Goal: Task Accomplishment & Management: Manage account settings

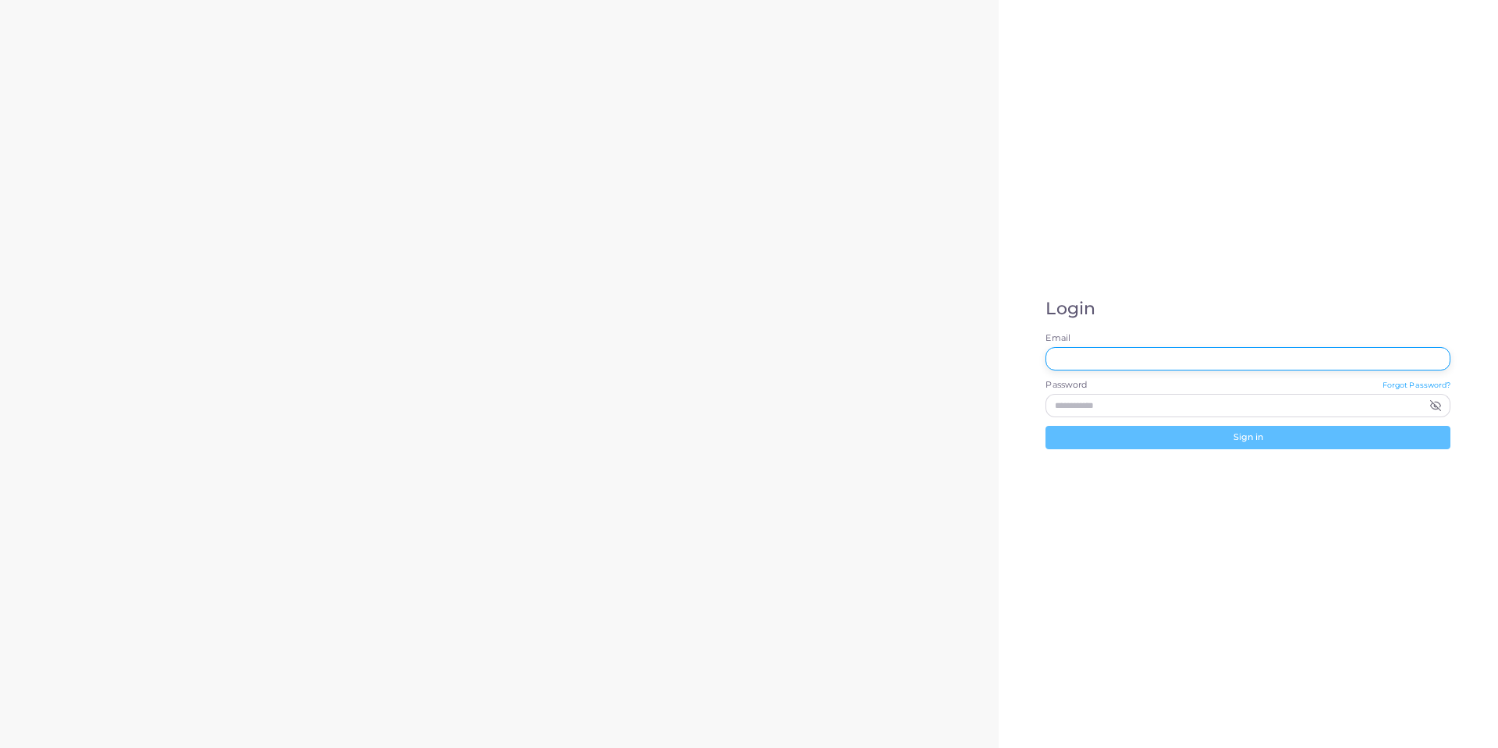
click at [1130, 363] on input "Email" at bounding box center [1247, 358] width 405 height 23
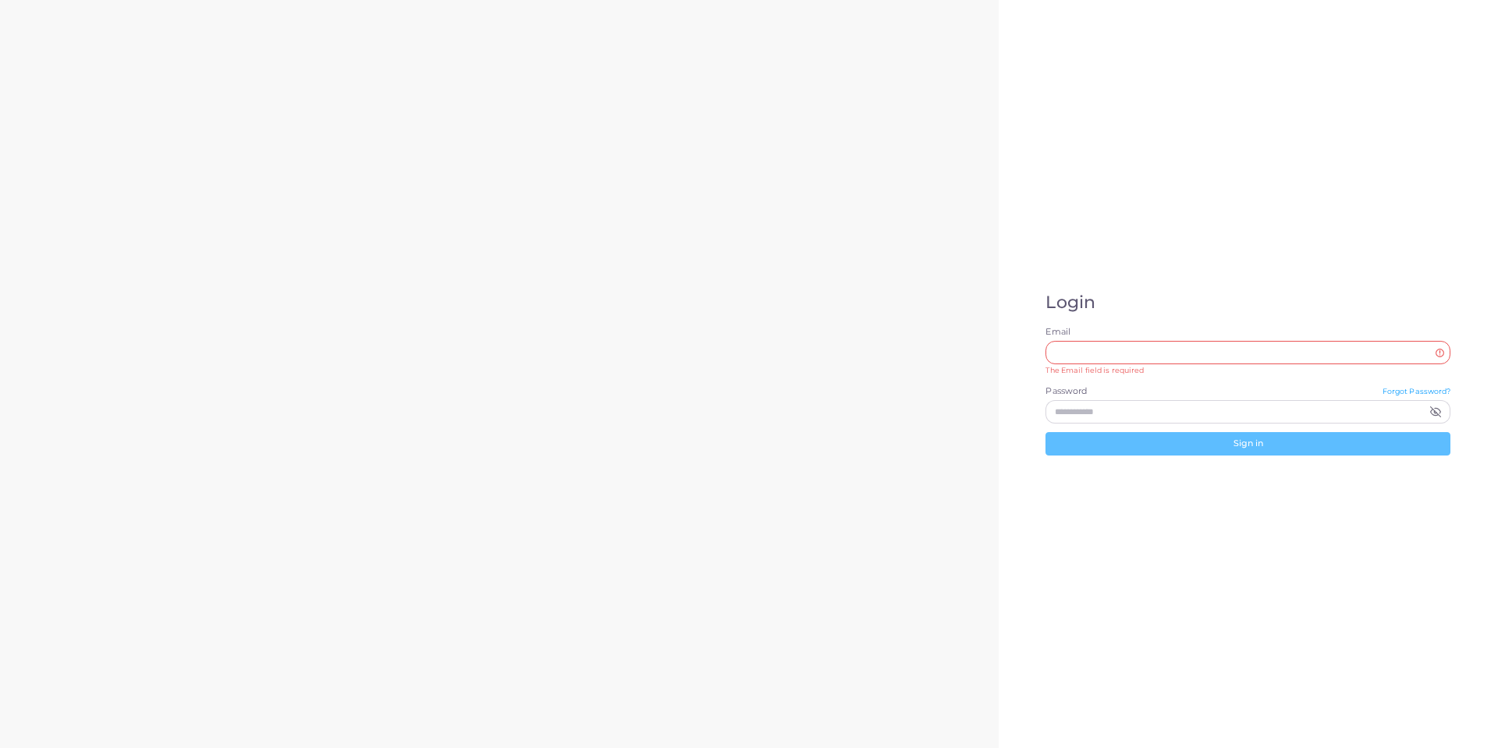
click at [1155, 279] on div "Login Email The Email field is required Password Forgot Password? Sign in" at bounding box center [1248, 374] width 499 height 748
click at [1166, 267] on div "Login Email The Email field is required Password Forgot Password? Sign in" at bounding box center [1248, 374] width 499 height 748
click at [1080, 355] on input "Email" at bounding box center [1247, 352] width 405 height 23
click at [1266, 201] on div "Login Email The Email field is required Password Forgot Password? Sign in" at bounding box center [1248, 374] width 499 height 748
